Goal: Contribute content

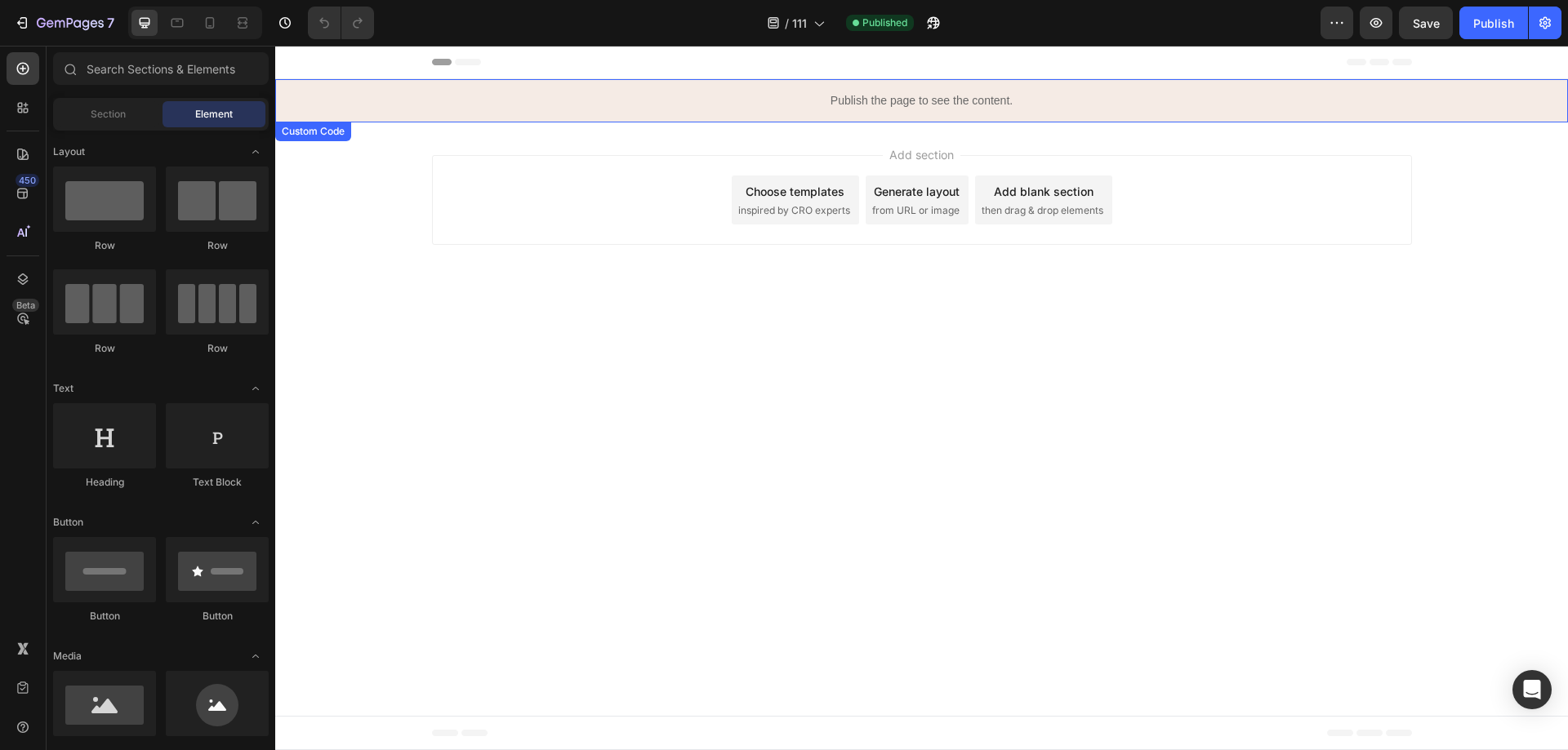
click at [832, 101] on p "Publish the page to see the content." at bounding box center [921, 100] width 1293 height 17
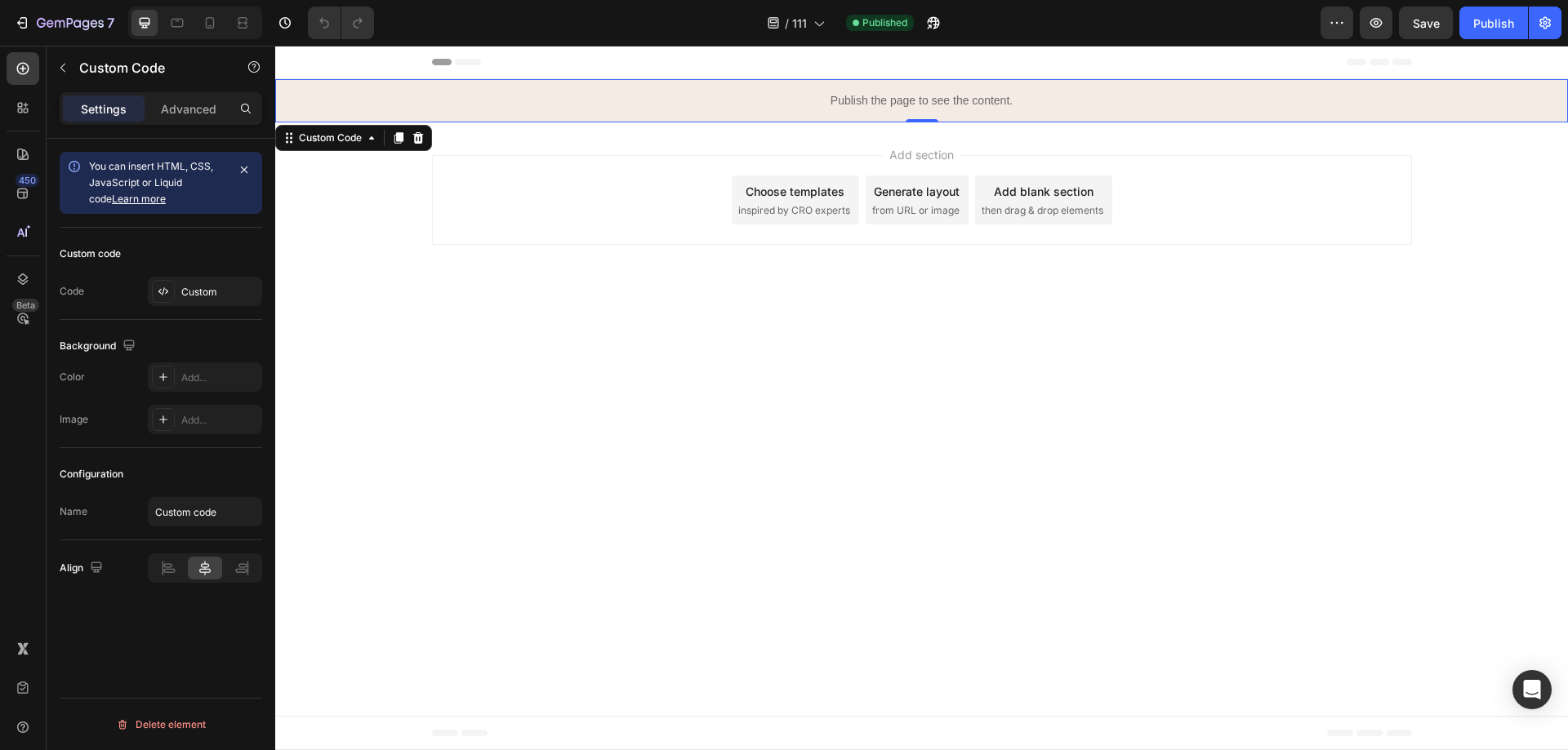
click at [832, 101] on p "Publish the page to see the content." at bounding box center [921, 100] width 1293 height 17
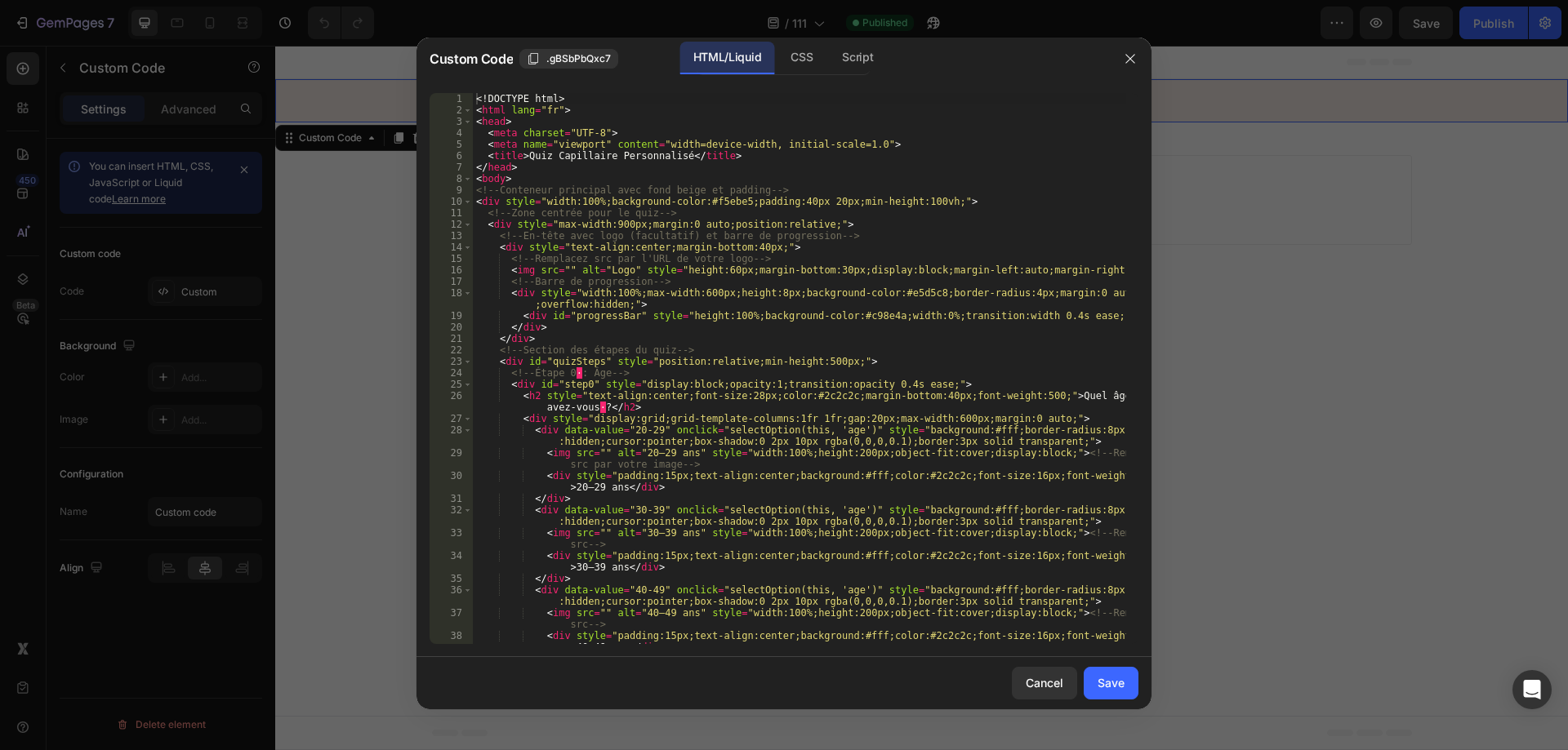
type textarea "<html lang="fr">"
click at [879, 109] on div "<! DOCTYPE html > < html lang = "fr" > < head > < meta charset = "UTF-8" > < me…" at bounding box center [799, 380] width 653 height 573
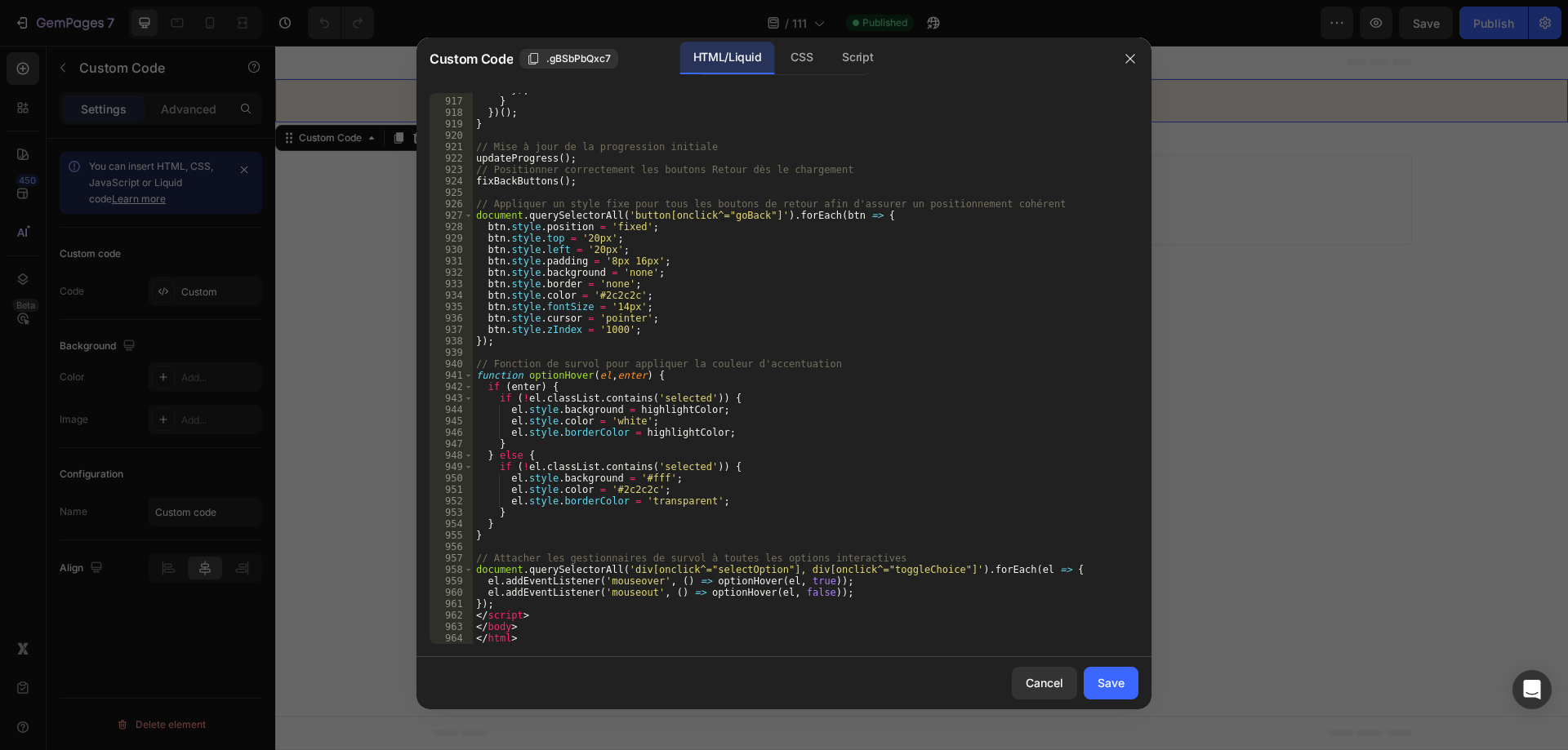
click at [859, 541] on div "}) ; } }) ( ) ; } // Mise à jour de la progression initiale updateProgress ( ) …" at bounding box center [799, 370] width 653 height 573
paste textarea
type textarea "</html>"
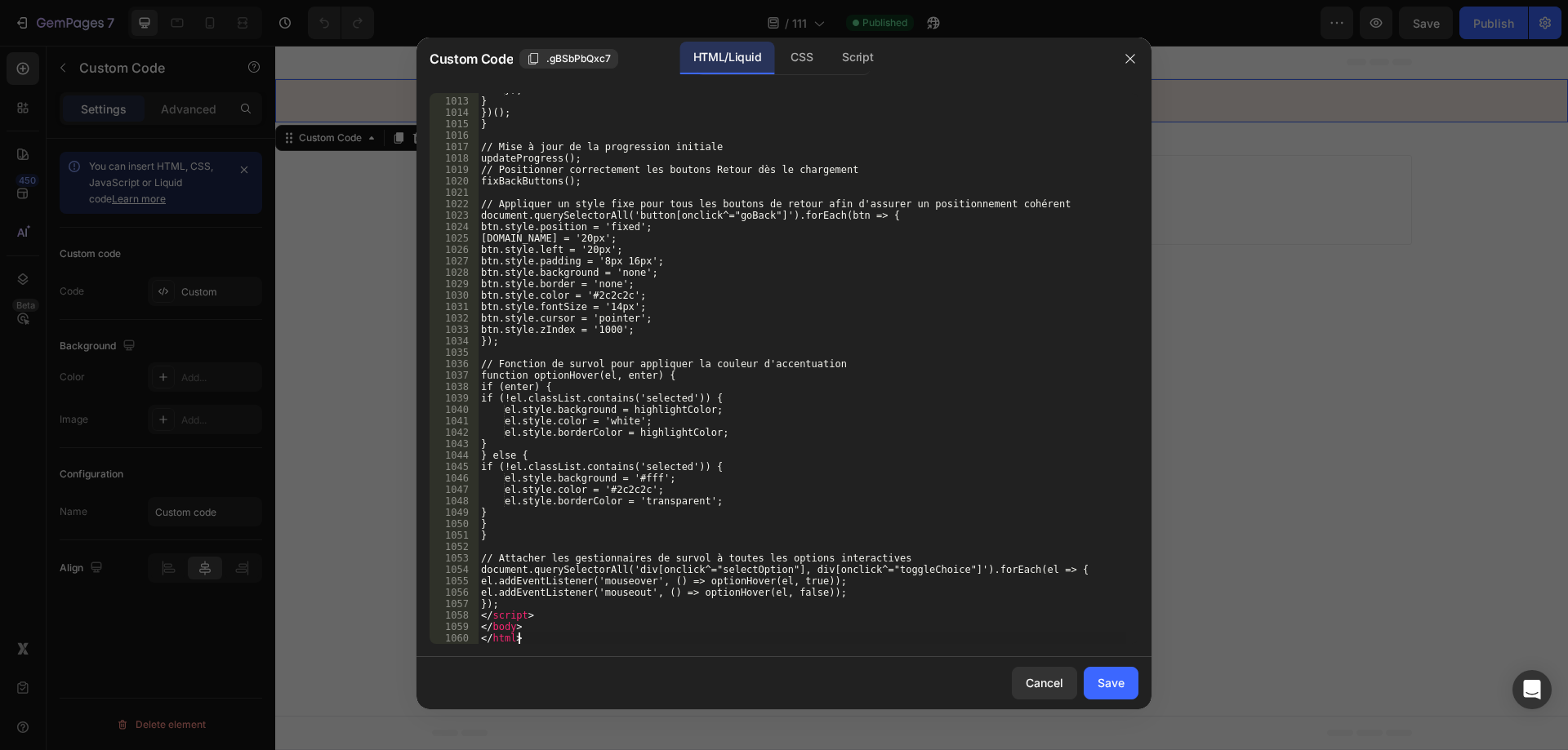
scroll to position [13514, 0]
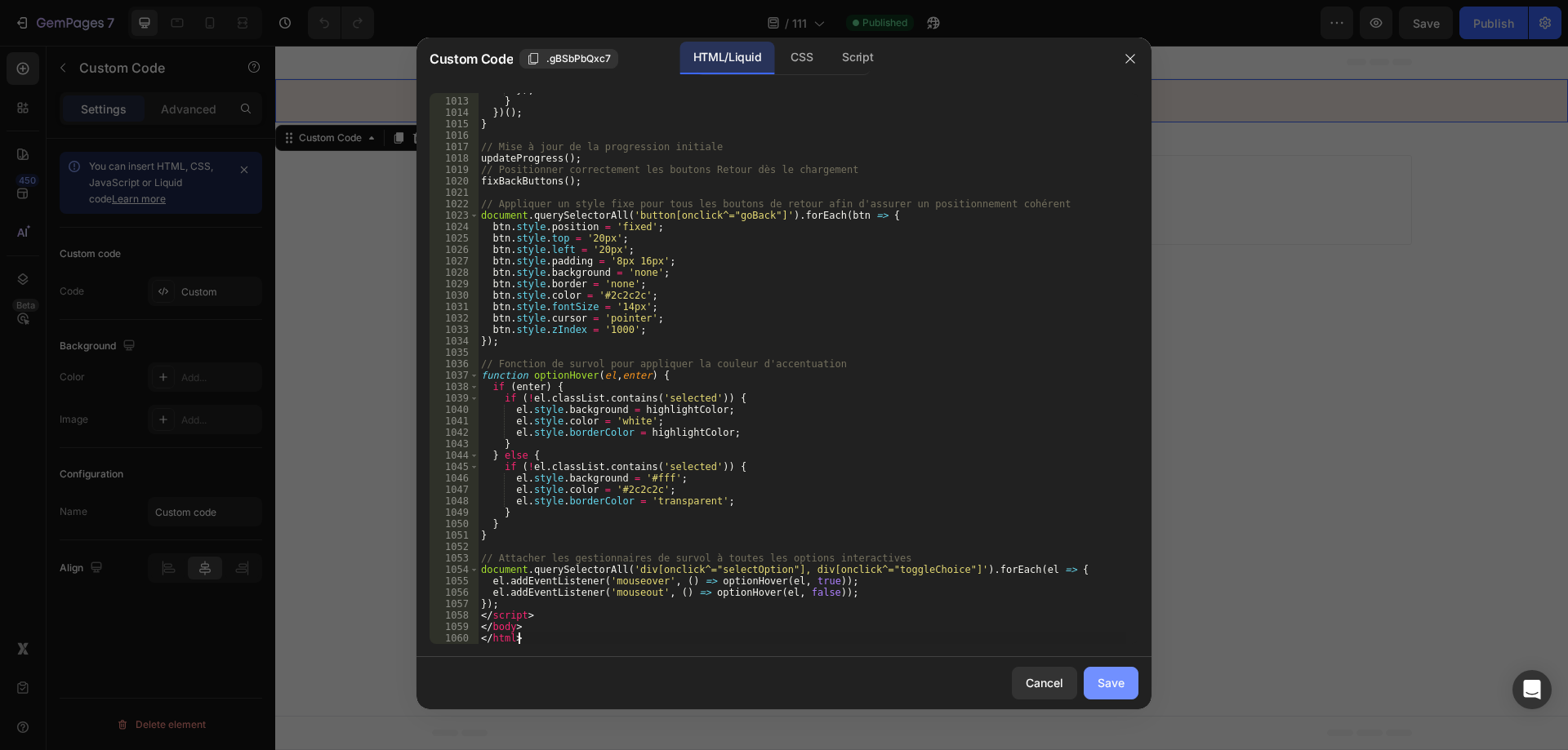
click at [1117, 685] on div "Save" at bounding box center [1111, 682] width 27 height 17
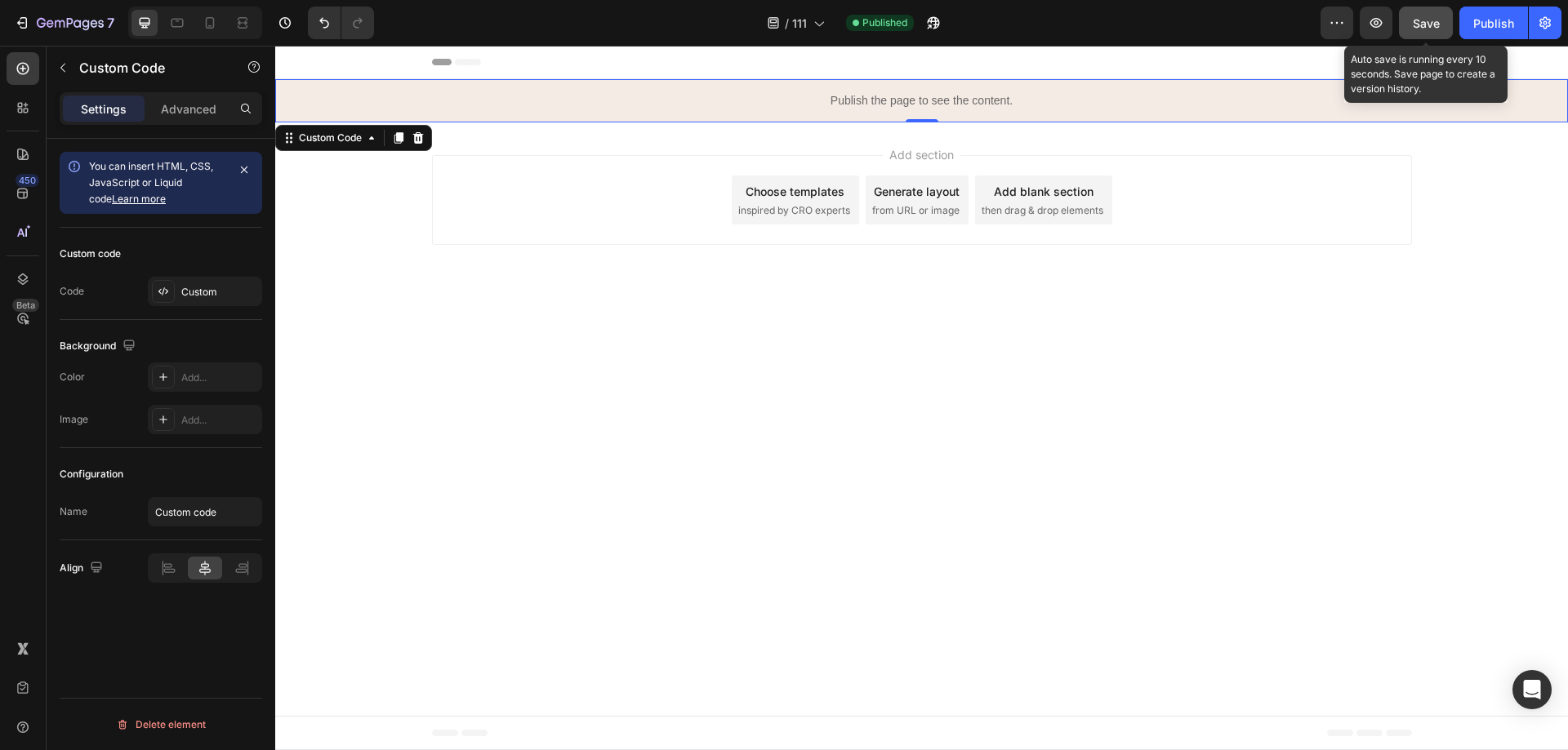
click at [1429, 36] on button "Save" at bounding box center [1425, 22] width 54 height 32
click at [1429, 36] on button "button" at bounding box center [1425, 22] width 54 height 32
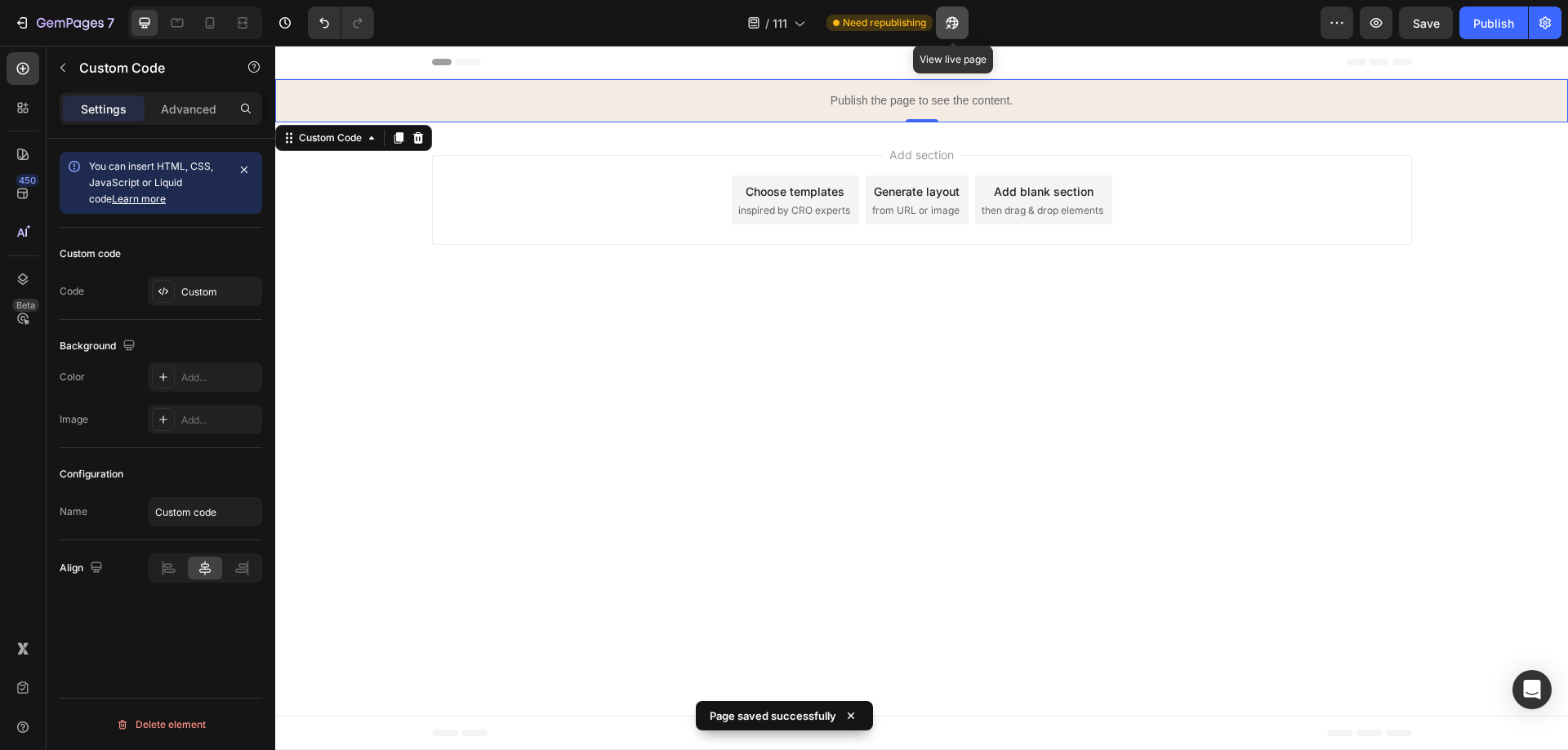
click at [962, 17] on button "button" at bounding box center [952, 22] width 32 height 32
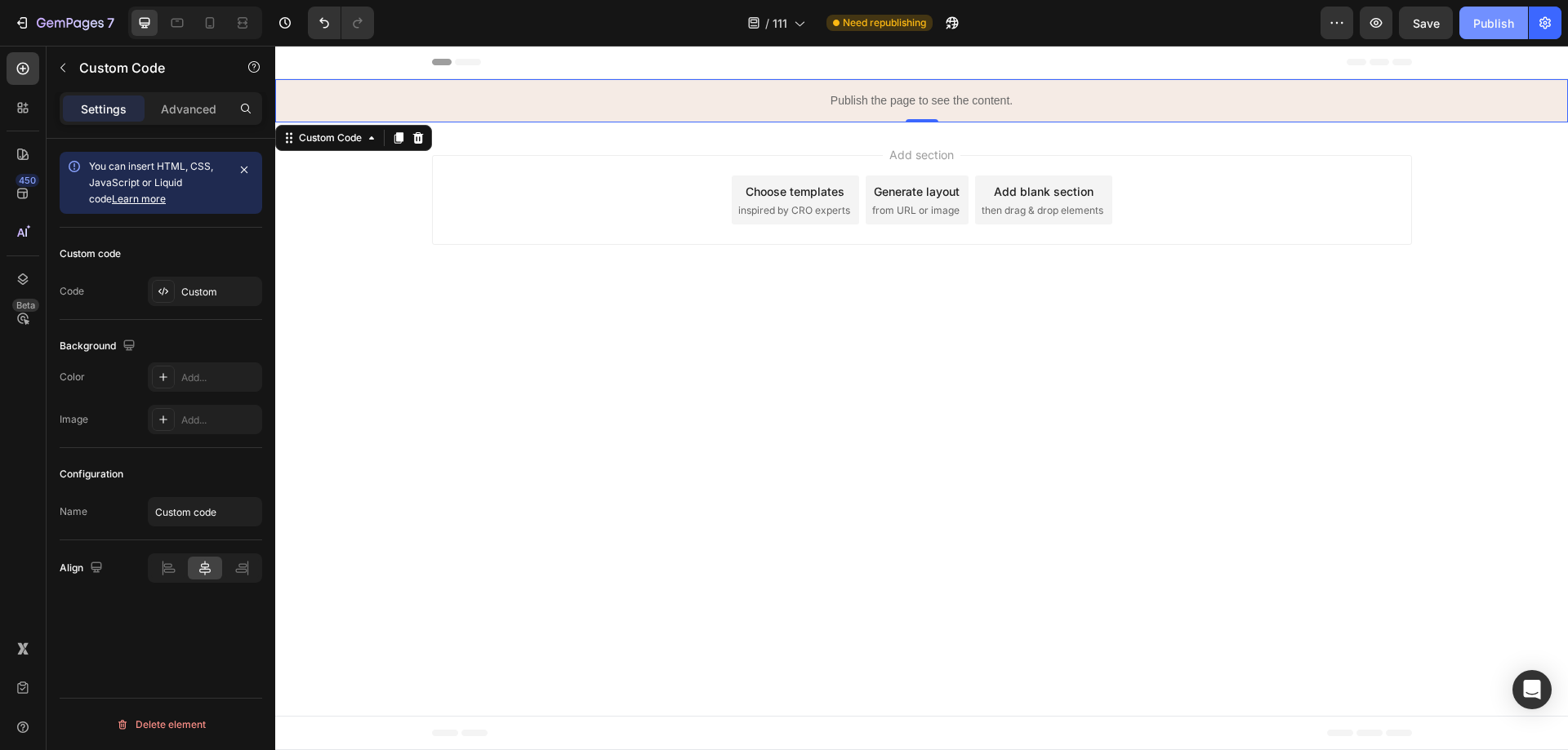
click at [1500, 22] on div "Publish" at bounding box center [1493, 23] width 41 height 17
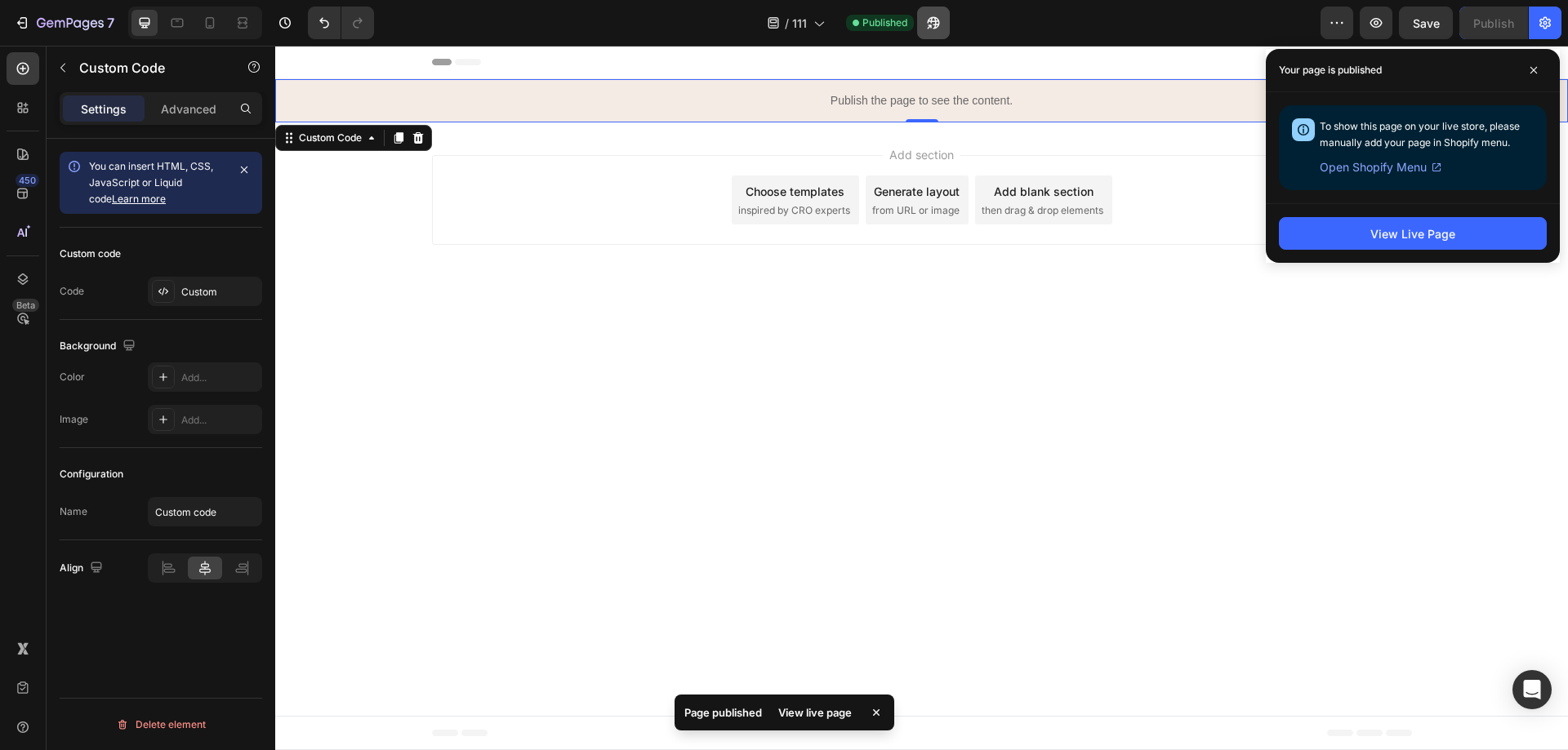
click at [936, 10] on button "button" at bounding box center [933, 22] width 32 height 32
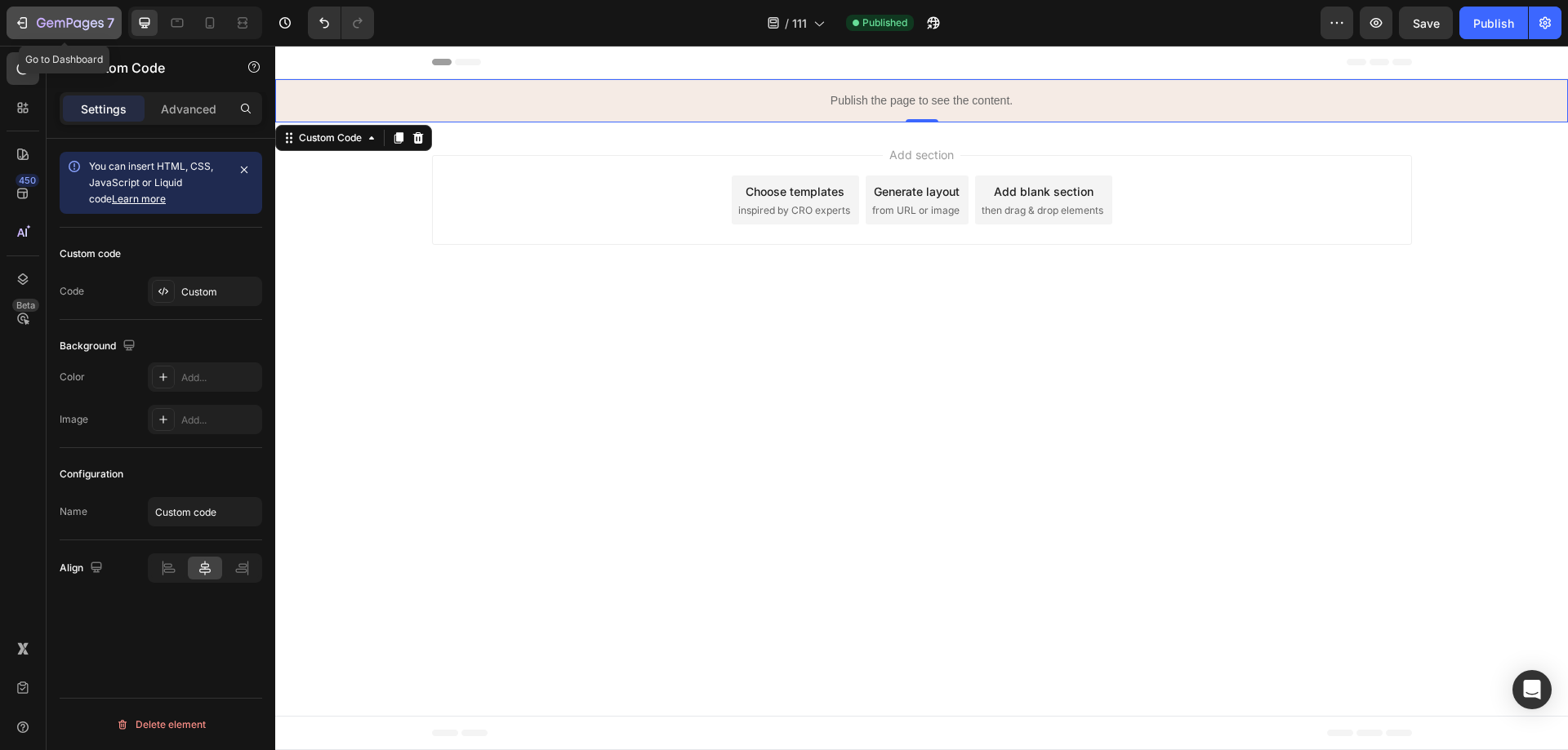
click at [91, 10] on button "7" at bounding box center [64, 22] width 115 height 32
